Goal: Check status: Check status

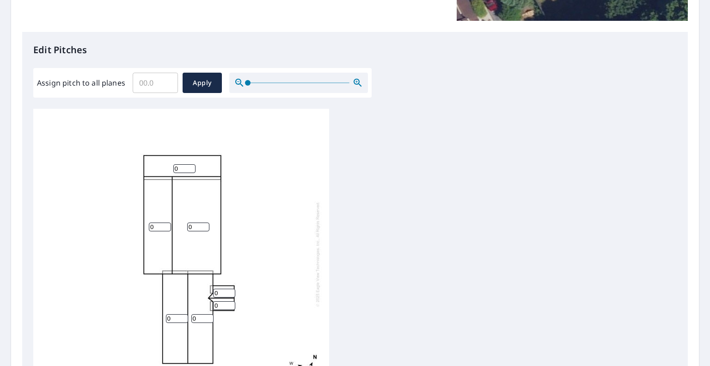
scroll to position [9, 0]
click at [189, 164] on input "0" at bounding box center [184, 166] width 22 height 9
click at [185, 162] on input "0" at bounding box center [184, 166] width 22 height 9
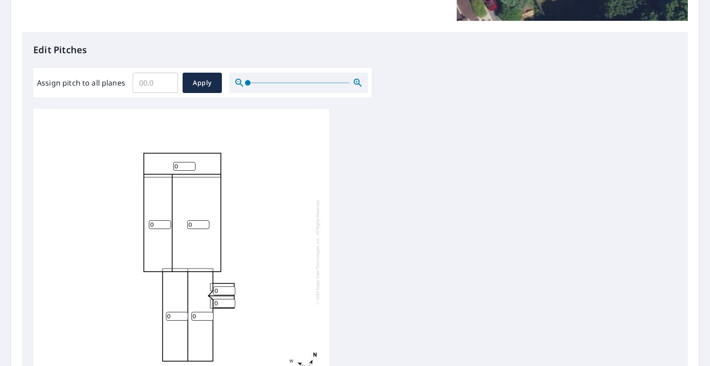
type input "8"
click at [253, 197] on div "0 0 0 0 5 0 0" at bounding box center [181, 251] width 296 height 290
click at [160, 220] on input "0" at bounding box center [160, 224] width 22 height 9
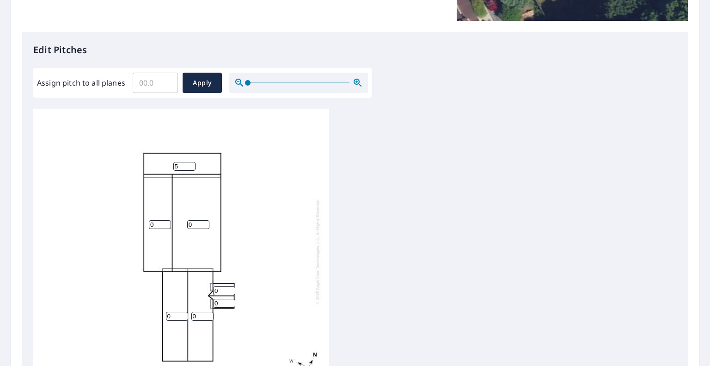
click at [179, 162] on input "5" at bounding box center [184, 166] width 22 height 9
type input "4"
click at [154, 220] on input "0" at bounding box center [160, 224] width 22 height 9
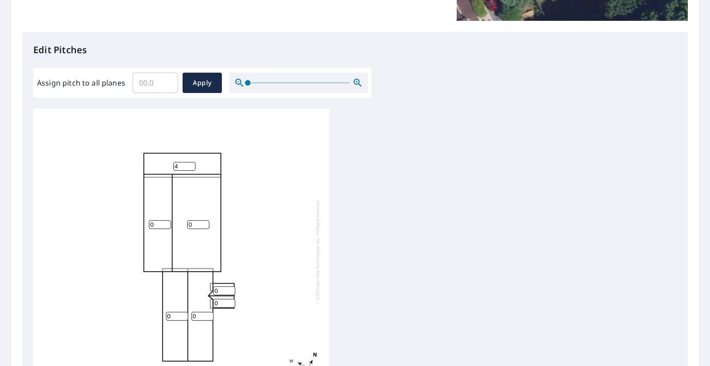
click at [154, 220] on input "0" at bounding box center [160, 224] width 22 height 9
click at [154, 220] on input "010" at bounding box center [160, 224] width 22 height 9
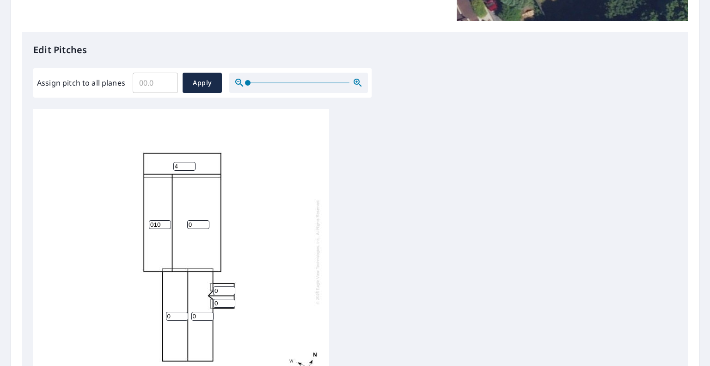
click at [154, 220] on input "010" at bounding box center [160, 224] width 22 height 9
type input "10"
click at [193, 220] on input "0" at bounding box center [198, 224] width 22 height 9
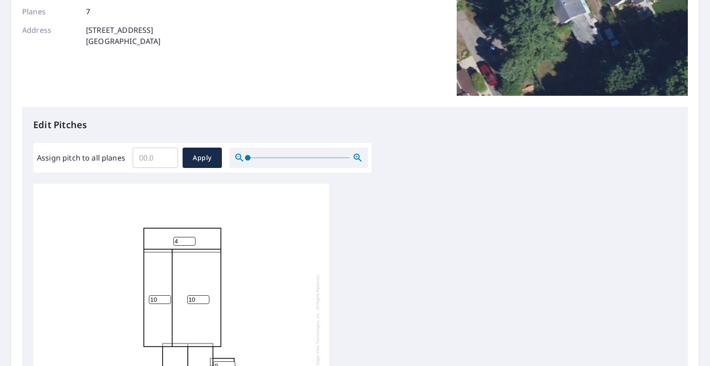
type input "10"
click at [183, 239] on div "10 10 0 0 4 0 0" at bounding box center [181, 326] width 296 height 290
click at [182, 237] on input "4" at bounding box center [184, 241] width 22 height 9
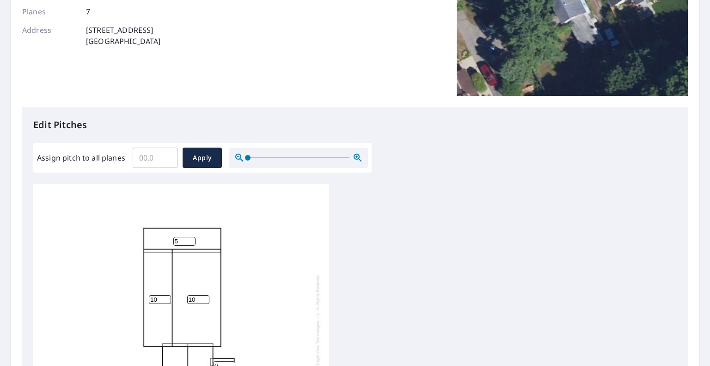
type input "5"
click at [246, 254] on div "10 10 0 0 5 0 0" at bounding box center [181, 326] width 296 height 290
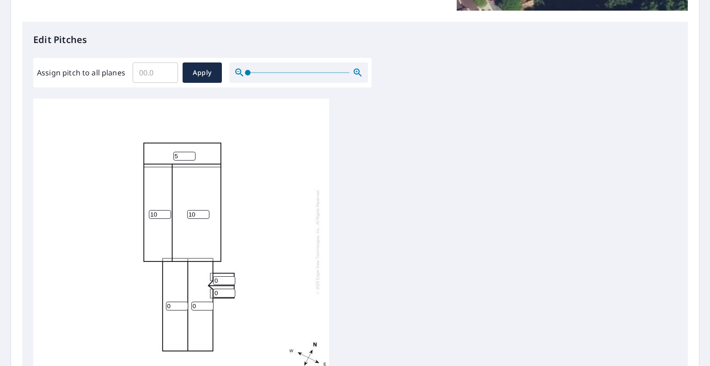
scroll to position [229, 0]
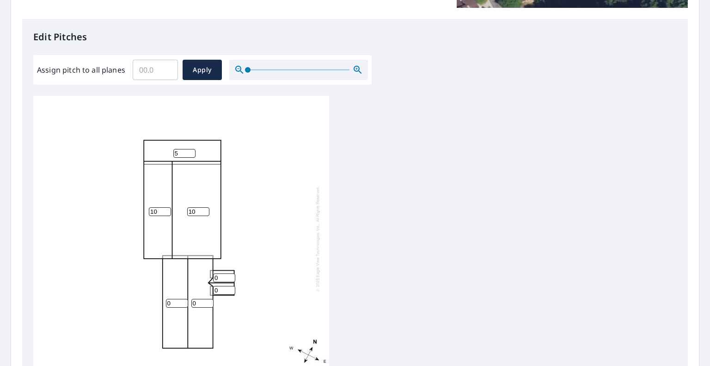
click at [169, 300] on input "0" at bounding box center [177, 303] width 22 height 9
type input "5"
click at [204, 299] on input "0" at bounding box center [202, 303] width 22 height 9
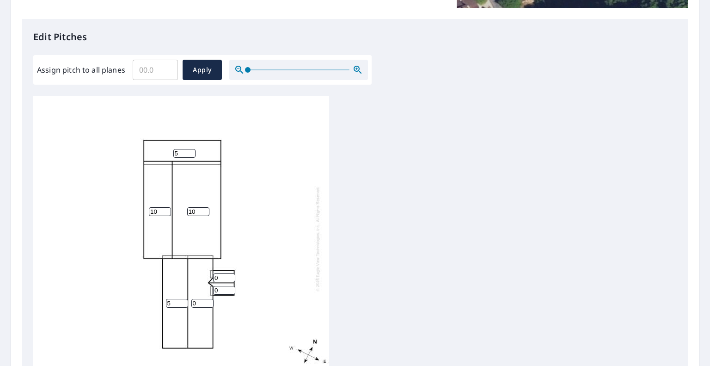
click at [204, 299] on input "0" at bounding box center [202, 303] width 22 height 9
type input "5"
click at [224, 273] on input "0" at bounding box center [224, 277] width 22 height 9
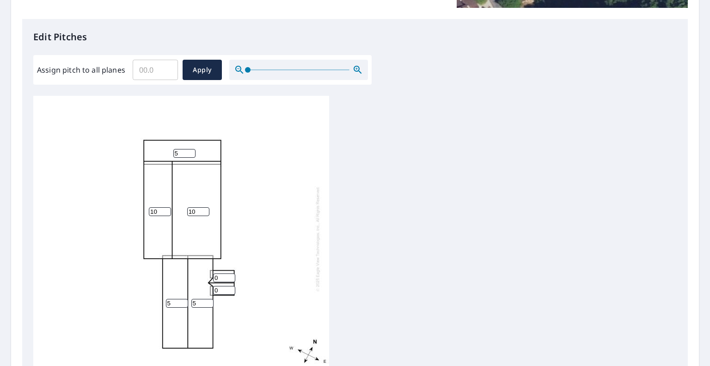
click at [224, 273] on input "0" at bounding box center [224, 277] width 22 height 9
type input "5"
click at [224, 286] on input "0" at bounding box center [224, 290] width 22 height 9
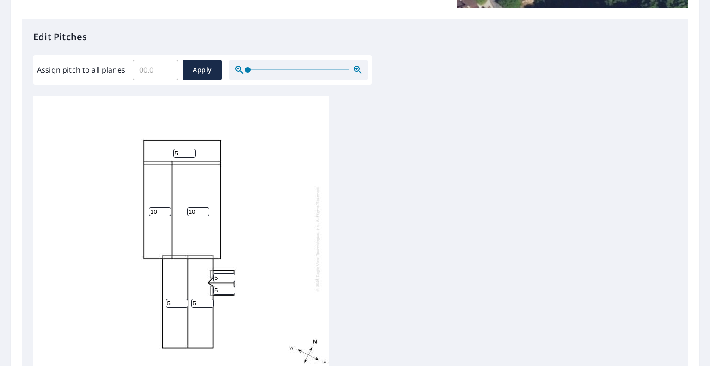
type input "5"
click at [255, 219] on div "10 10 5 5 5 5 5" at bounding box center [181, 238] width 296 height 290
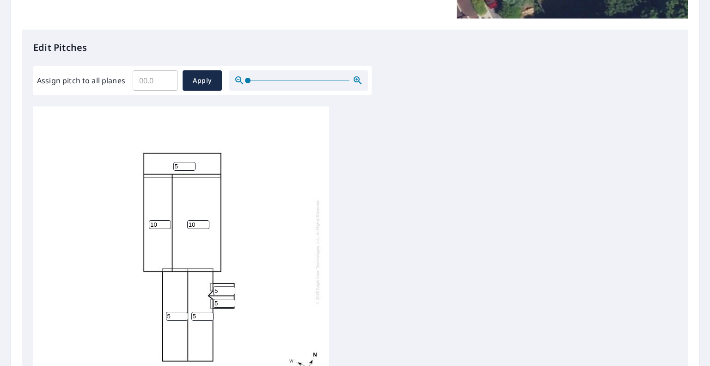
scroll to position [9, 0]
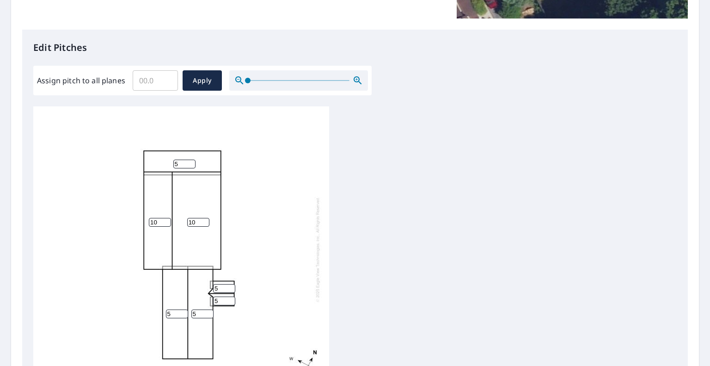
click at [161, 218] on input "10" at bounding box center [160, 222] width 22 height 9
type input "12"
click at [197, 218] on input "10" at bounding box center [198, 222] width 22 height 9
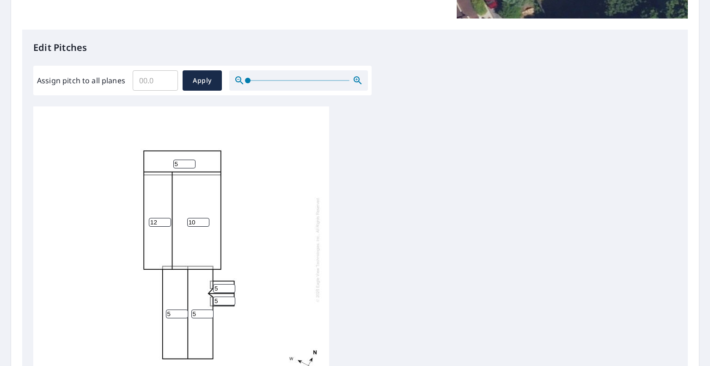
click at [197, 218] on input "10" at bounding box center [198, 222] width 22 height 9
type input "12"
click at [246, 228] on div "12 12 5 5 5 5 5" at bounding box center [181, 249] width 296 height 290
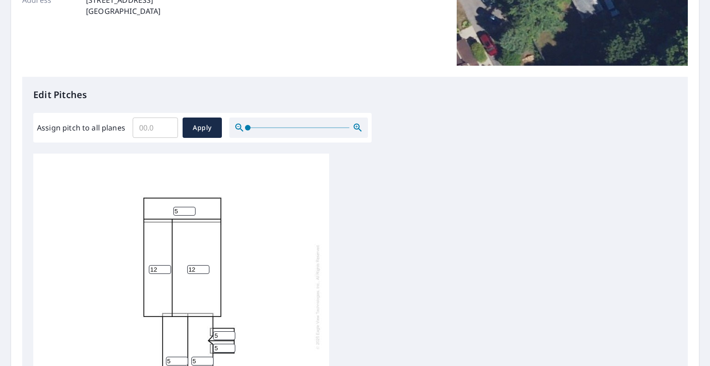
scroll to position [366, 0]
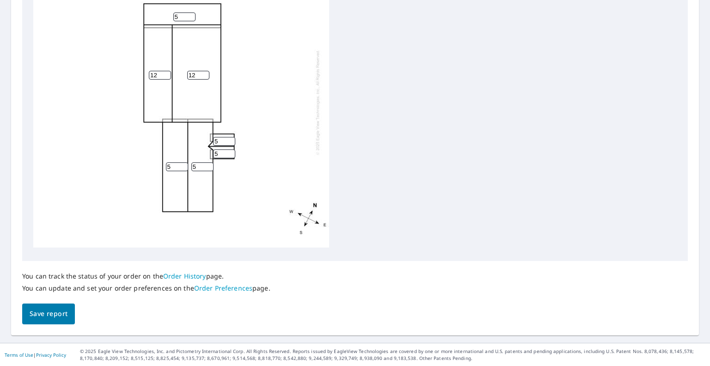
click at [44, 320] on button "Save report" at bounding box center [48, 313] width 53 height 21
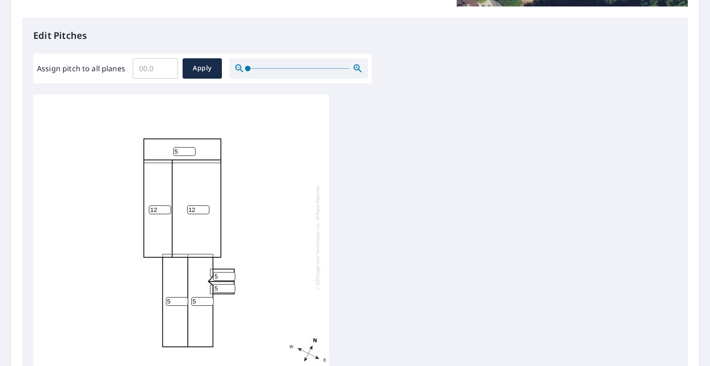
scroll to position [400, 0]
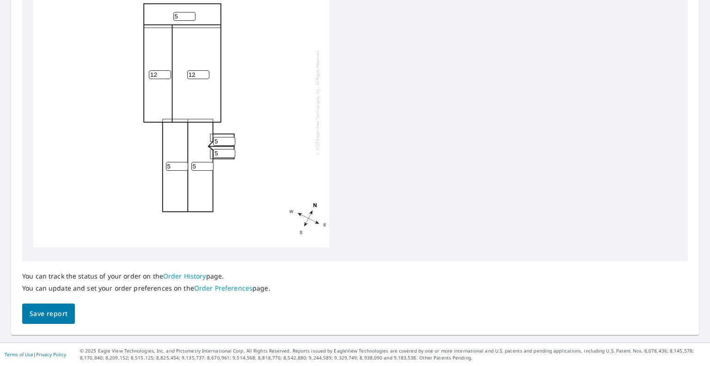
click at [68, 305] on button "Save report" at bounding box center [48, 313] width 53 height 21
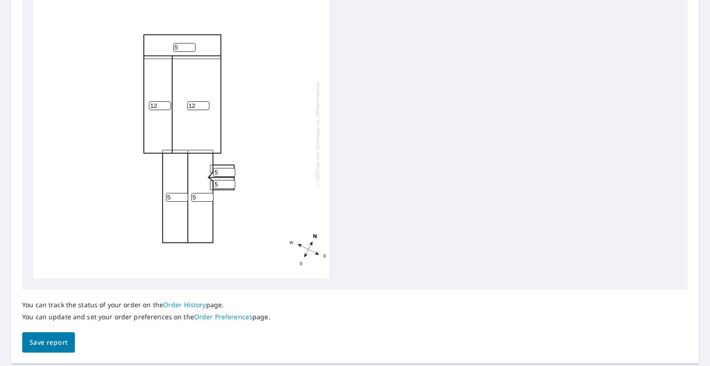
scroll to position [0, 0]
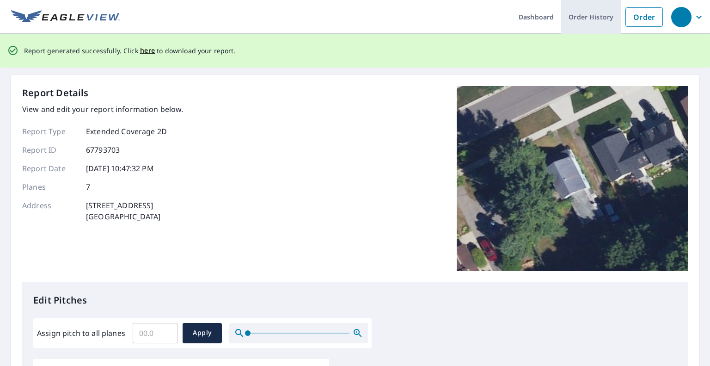
click at [569, 22] on link "Order History" at bounding box center [591, 17] width 60 height 34
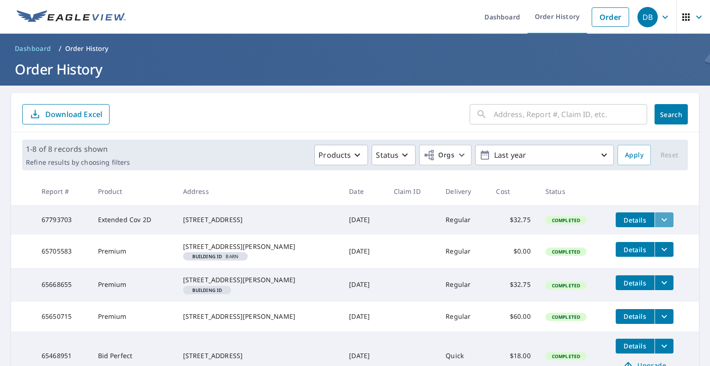
click at [655, 218] on button "filesDropdownBtn-67793703" at bounding box center [664, 219] width 19 height 15
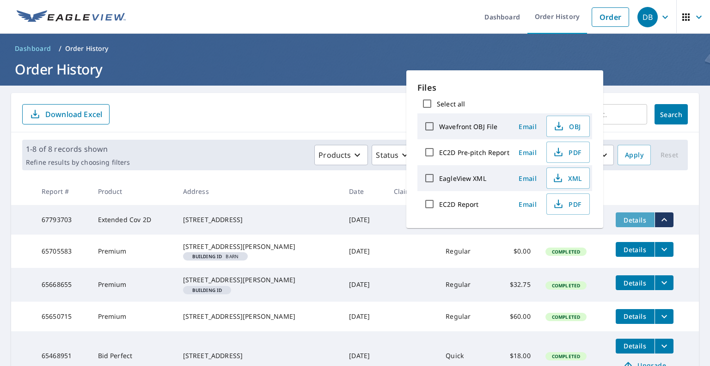
click at [638, 220] on button "Details" at bounding box center [635, 219] width 39 height 15
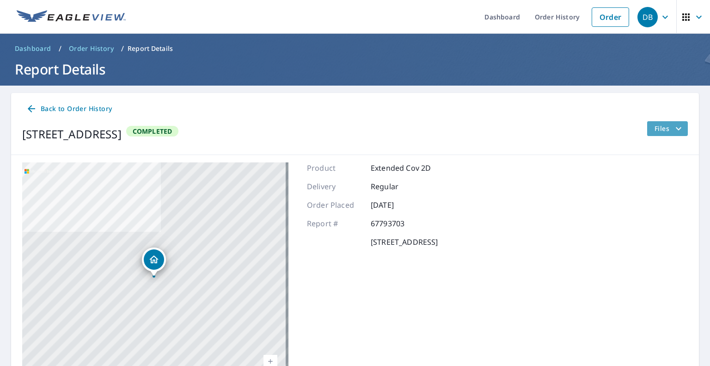
click at [674, 133] on icon "filesDropdownBtn-67793703" at bounding box center [678, 128] width 11 height 11
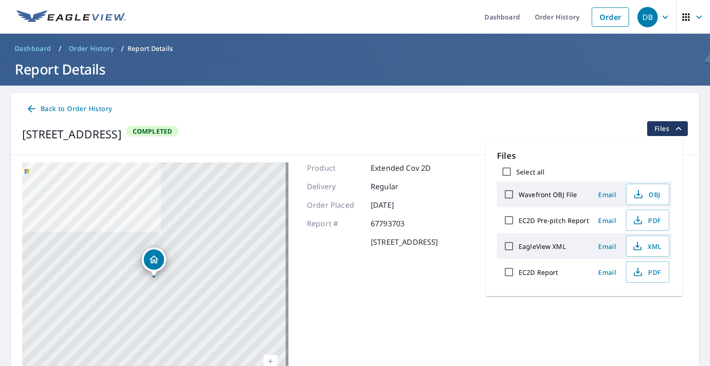
click at [438, 171] on div "Product Extended Cov 2D" at bounding box center [372, 167] width 131 height 11
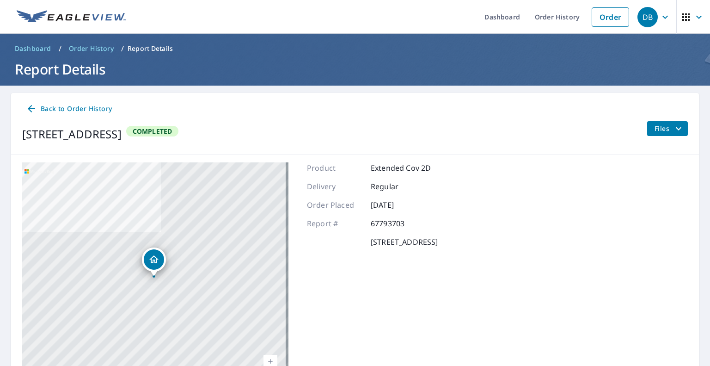
scroll to position [65, 0]
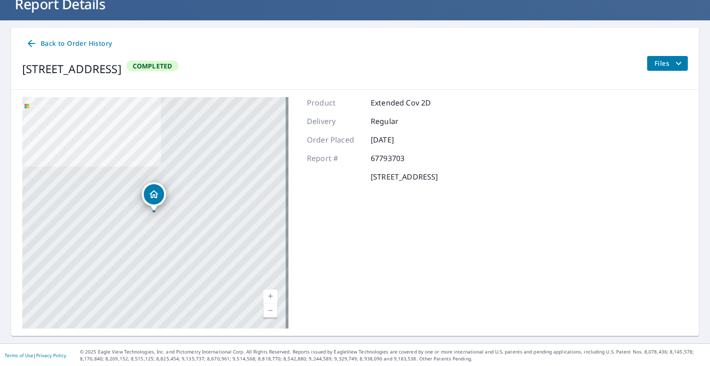
click at [25, 44] on link "Back to Order History" at bounding box center [68, 43] width 93 height 17
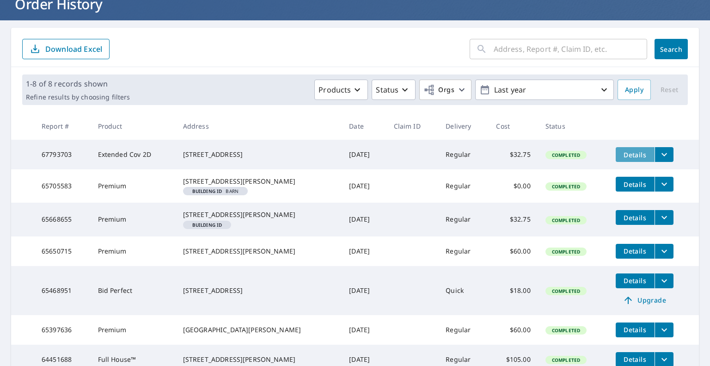
click at [622, 151] on span "Details" at bounding box center [636, 154] width 28 height 9
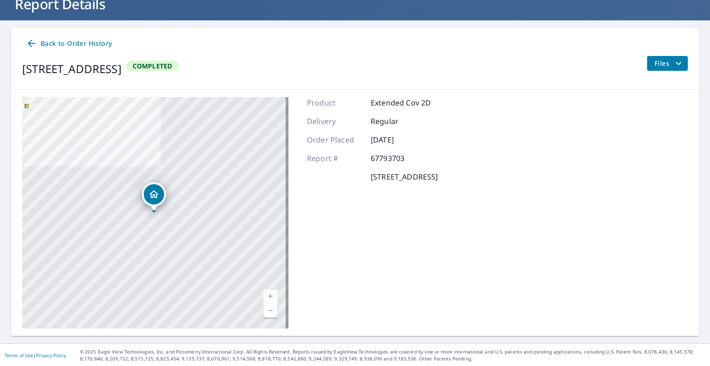
click at [676, 64] on icon "filesDropdownBtn-67793703" at bounding box center [679, 63] width 6 height 3
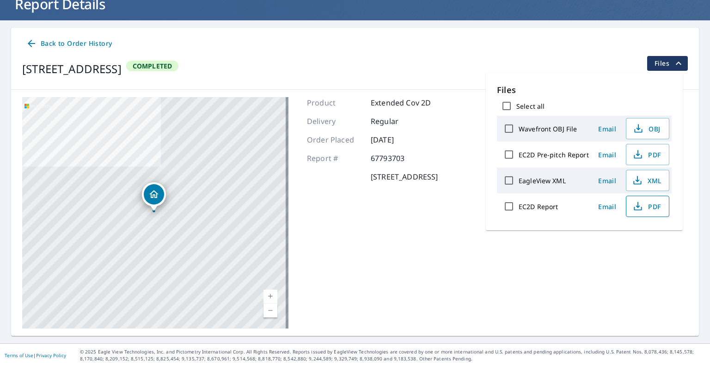
click at [648, 205] on span "PDF" at bounding box center [647, 206] width 30 height 11
